Goal: Information Seeking & Learning: Learn about a topic

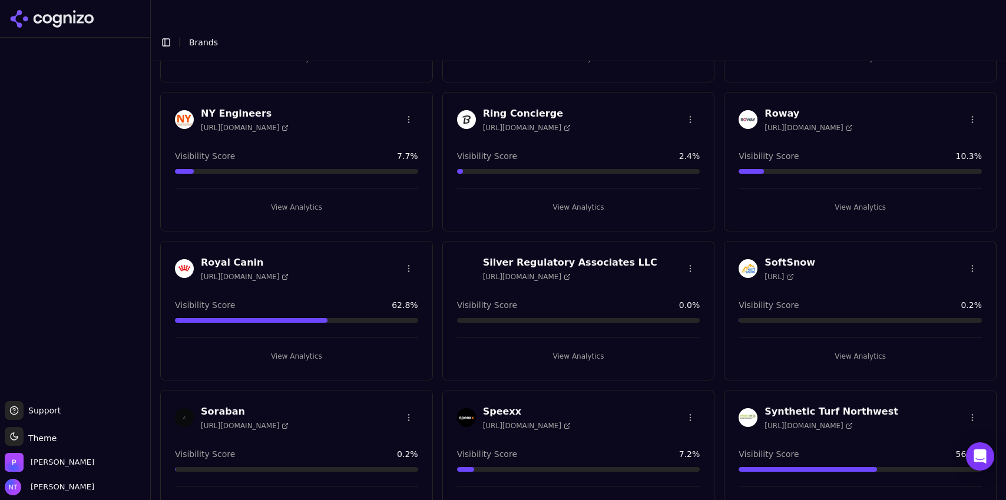
scroll to position [779, 0]
click at [294, 346] on button "View Analytics" at bounding box center [296, 355] width 243 height 19
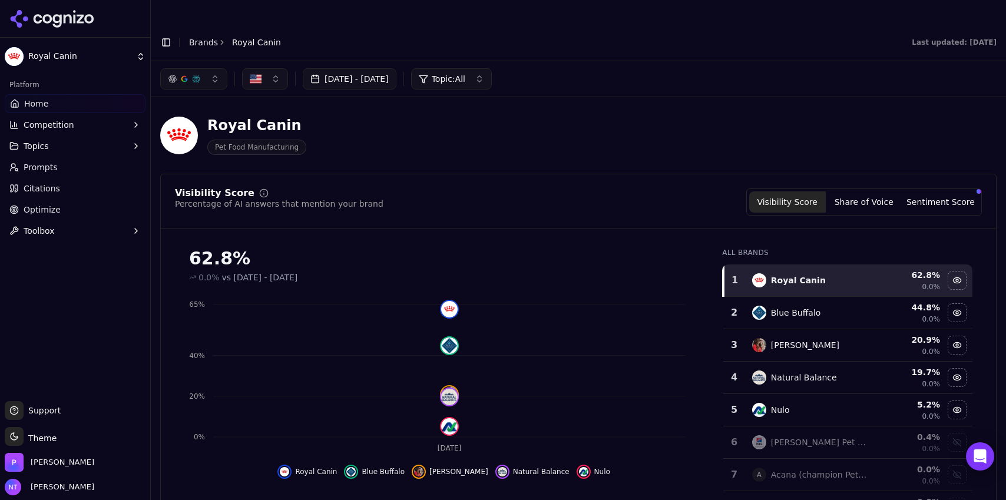
click at [82, 121] on button "Competition" at bounding box center [75, 124] width 141 height 19
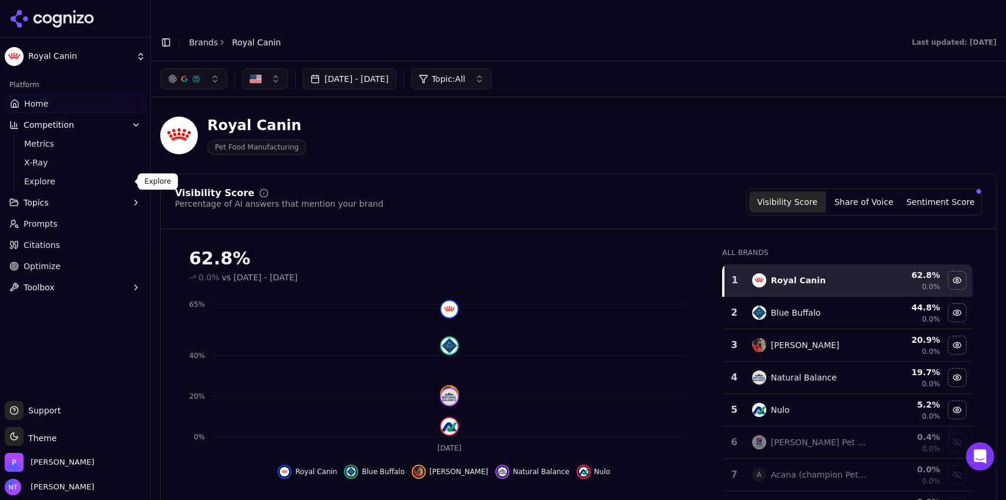
click at [99, 183] on span "Explore" at bounding box center [75, 182] width 103 height 12
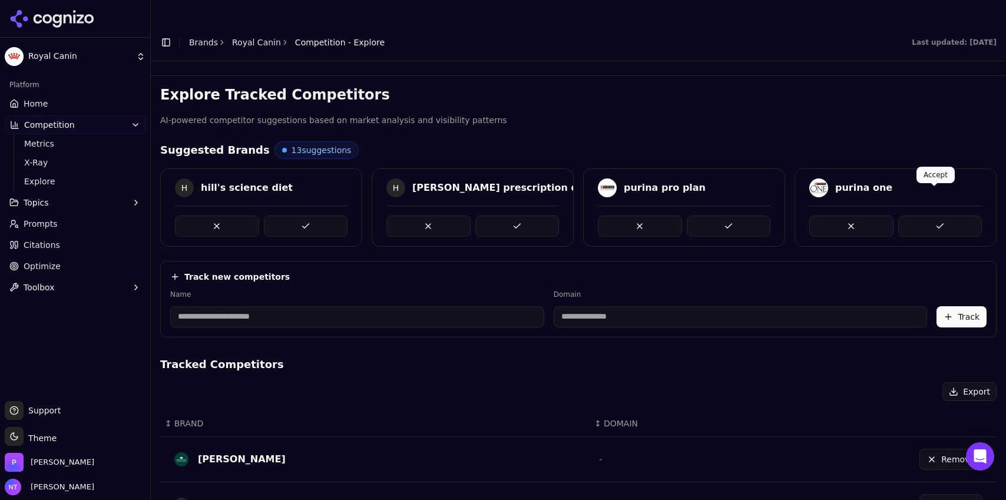
click at [931, 216] on button at bounding box center [940, 226] width 84 height 21
click at [927, 216] on button at bounding box center [940, 226] width 84 height 21
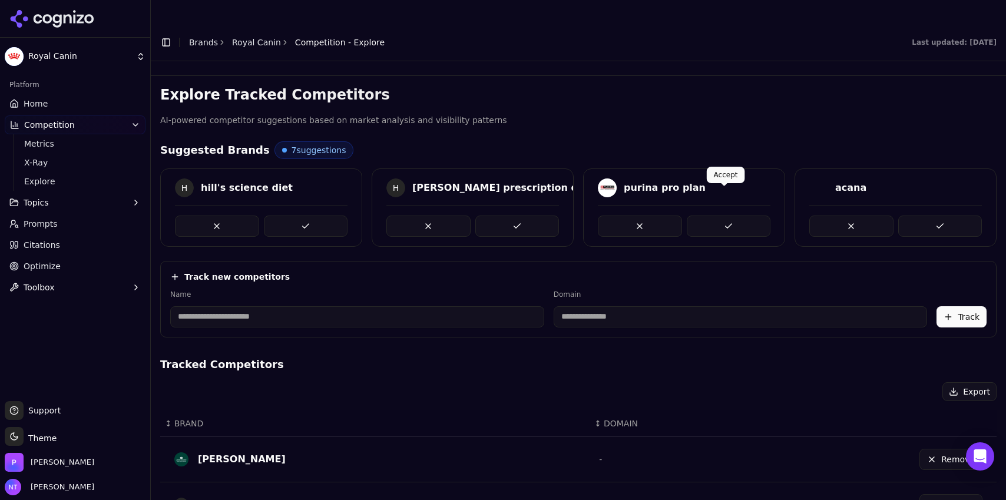
click at [730, 216] on button at bounding box center [729, 226] width 84 height 21
click at [536, 216] on button at bounding box center [517, 226] width 84 height 21
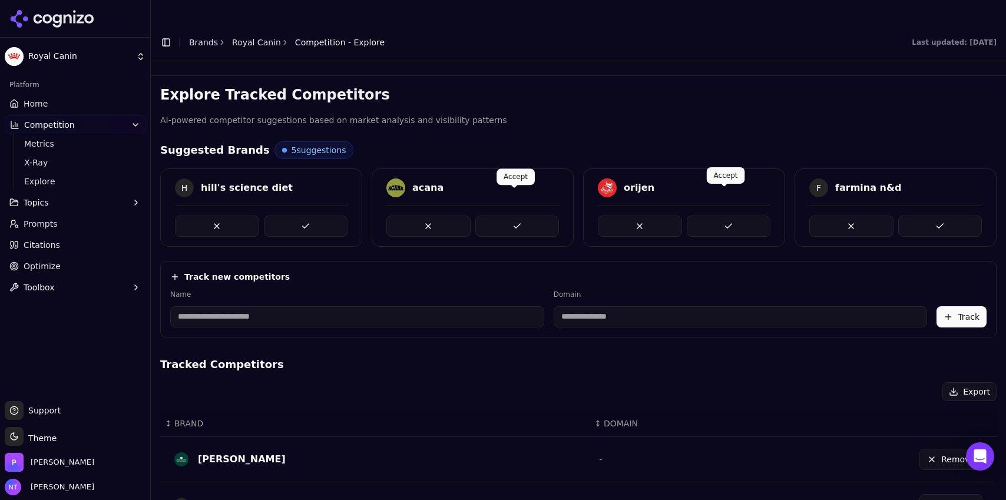
click at [708, 216] on button at bounding box center [729, 226] width 84 height 21
click at [537, 216] on button at bounding box center [517, 226] width 84 height 21
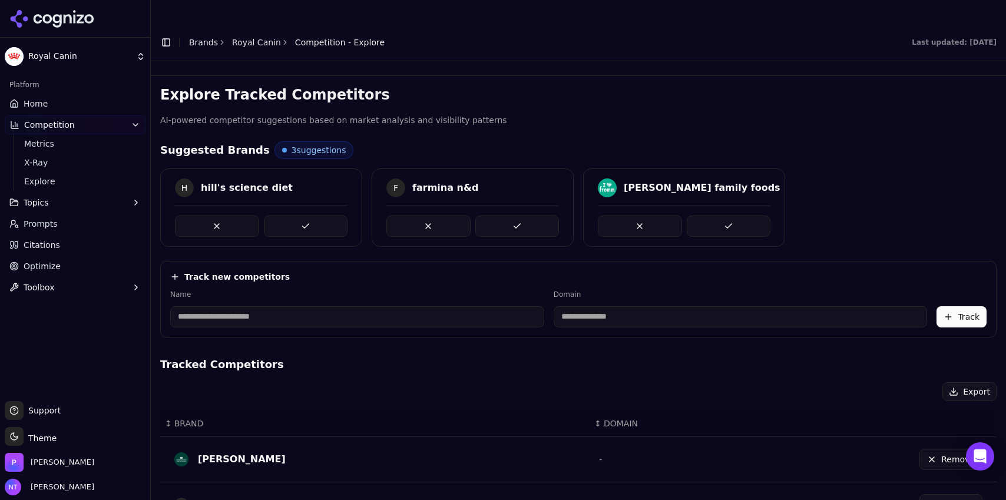
click at [537, 216] on button at bounding box center [517, 226] width 84 height 21
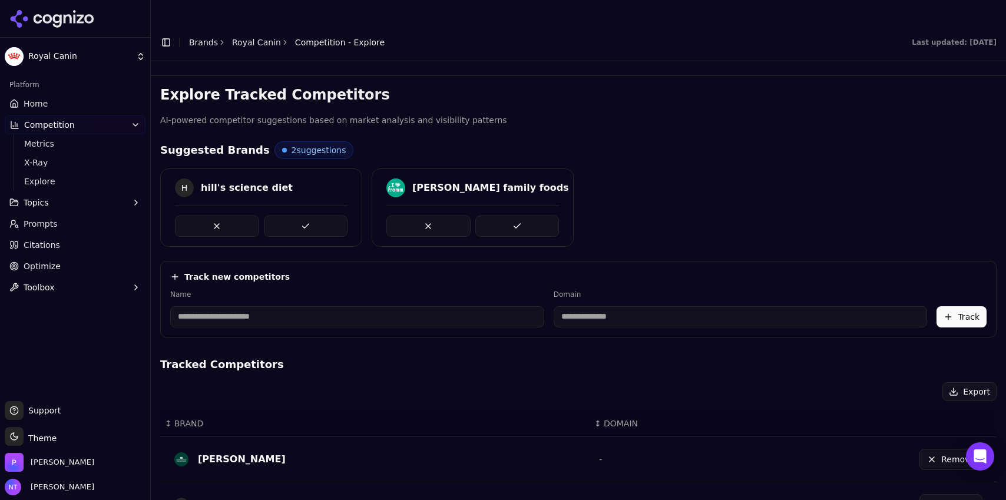
click at [537, 216] on button at bounding box center [517, 226] width 84 height 21
click at [309, 216] on button at bounding box center [306, 226] width 84 height 21
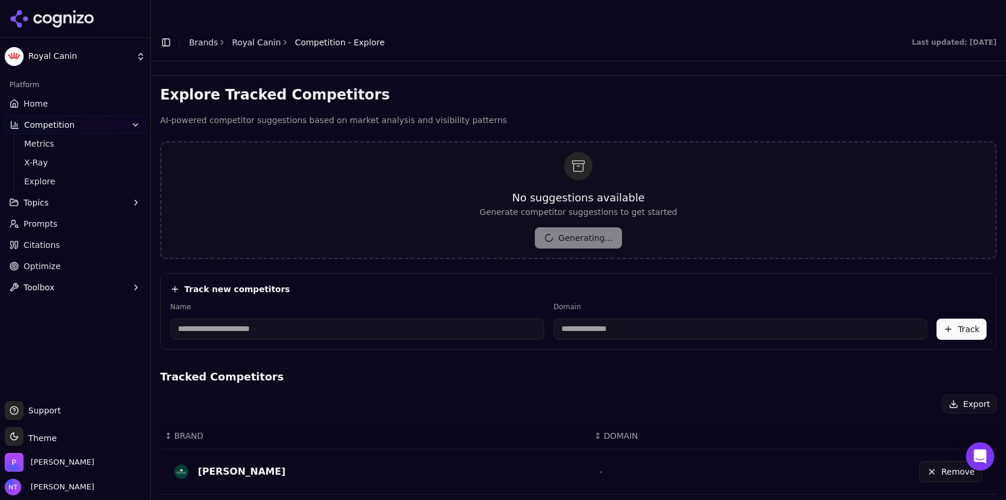
click at [37, 107] on span "Home" at bounding box center [36, 104] width 24 height 12
